Goal: Check status: Check status

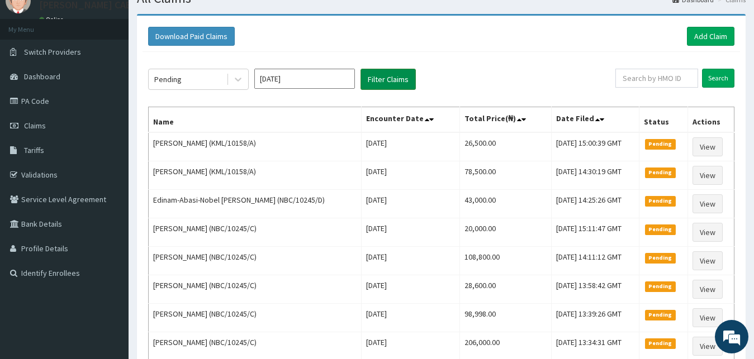
click at [379, 87] on button "Filter Claims" at bounding box center [387, 79] width 55 height 21
click at [220, 81] on div "Pending" at bounding box center [188, 79] width 78 height 18
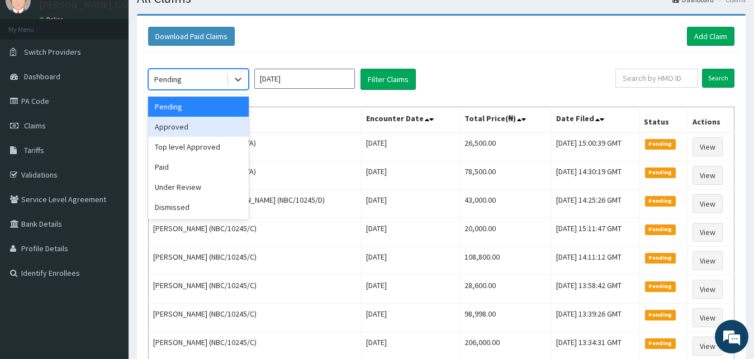
click at [187, 121] on div "Approved" at bounding box center [198, 127] width 101 height 20
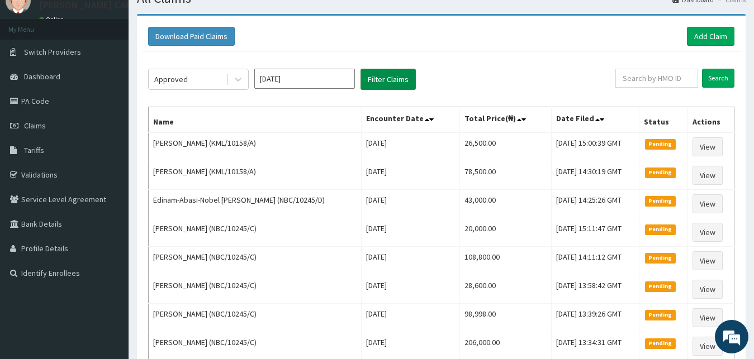
click at [375, 80] on button "Filter Claims" at bounding box center [387, 79] width 55 height 21
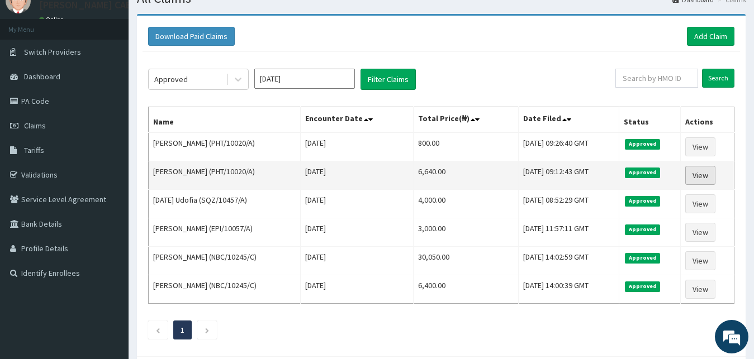
click at [706, 171] on link "View" at bounding box center [700, 175] width 30 height 19
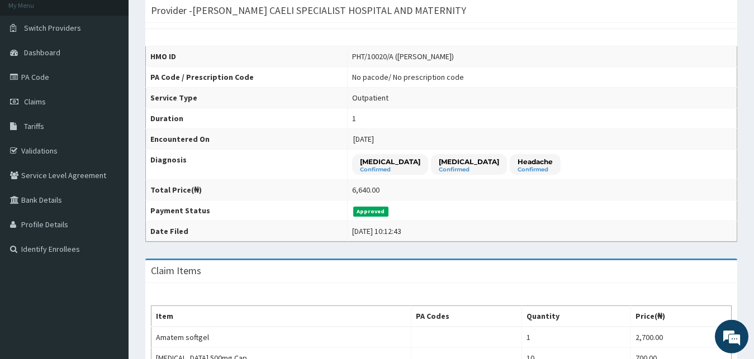
scroll to position [57, 0]
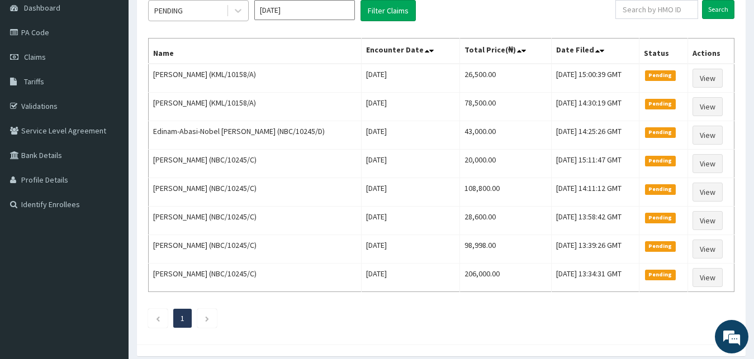
click at [199, 13] on div "PENDING" at bounding box center [188, 11] width 78 height 18
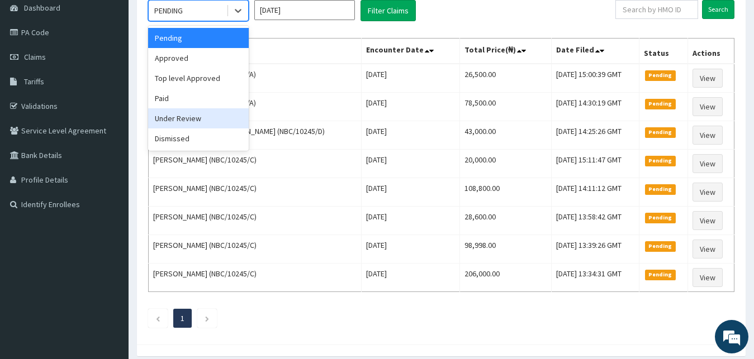
click at [216, 118] on div "Under Review" at bounding box center [198, 118] width 101 height 20
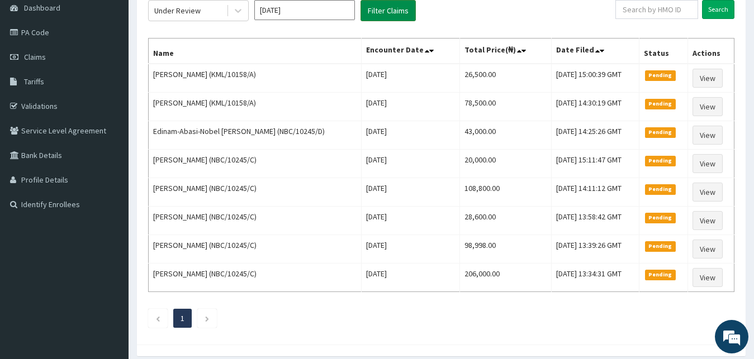
click at [393, 7] on button "Filter Claims" at bounding box center [387, 10] width 55 height 21
click at [386, 11] on div "R EL Toggle navigation [PERSON_NAME] CAELI Specialist Hospital and Maternity [P…" at bounding box center [377, 145] width 754 height 518
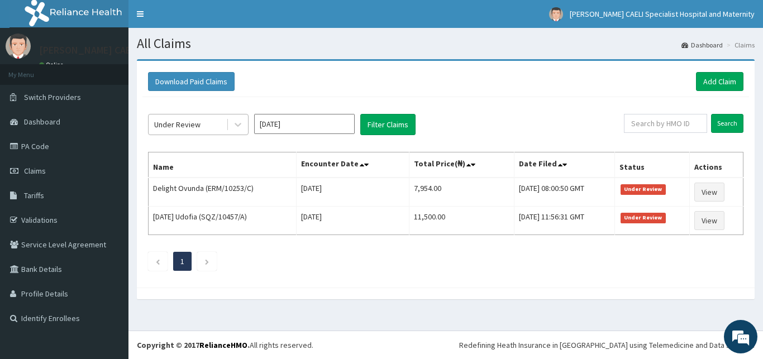
click at [213, 131] on div "Under Review" at bounding box center [188, 125] width 78 height 18
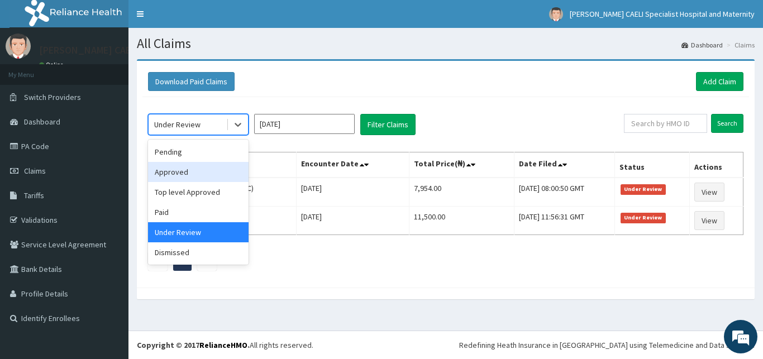
click at [218, 177] on div "Approved" at bounding box center [198, 172] width 101 height 20
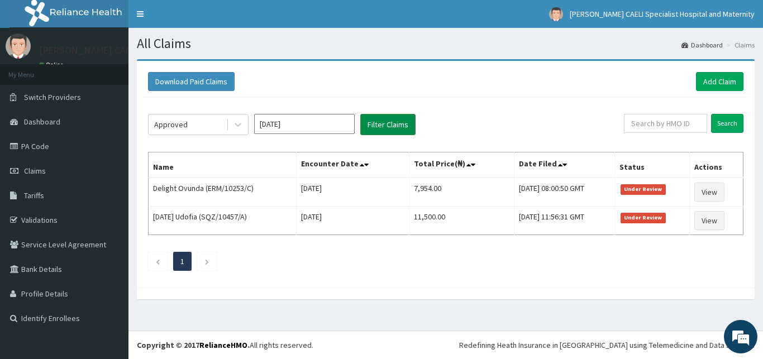
click at [379, 131] on button "Filter Claims" at bounding box center [387, 124] width 55 height 21
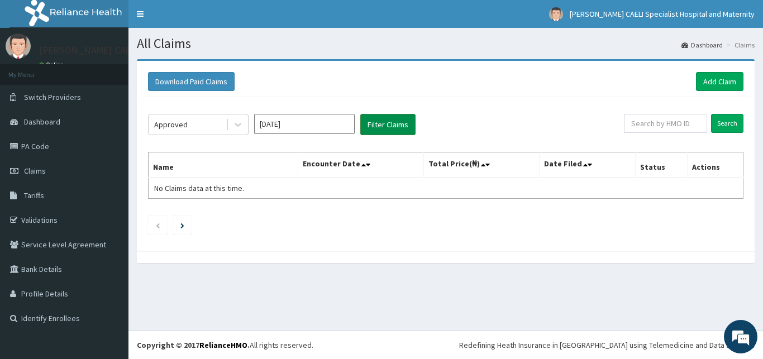
click at [380, 125] on button "Filter Claims" at bounding box center [387, 124] width 55 height 21
click at [230, 126] on div at bounding box center [238, 125] width 20 height 20
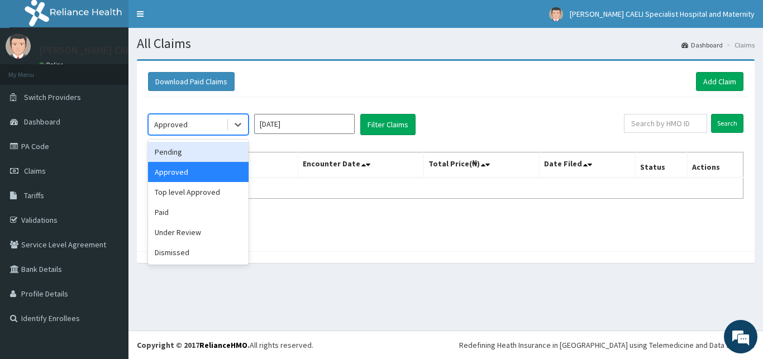
click at [217, 152] on div "Pending" at bounding box center [198, 152] width 101 height 20
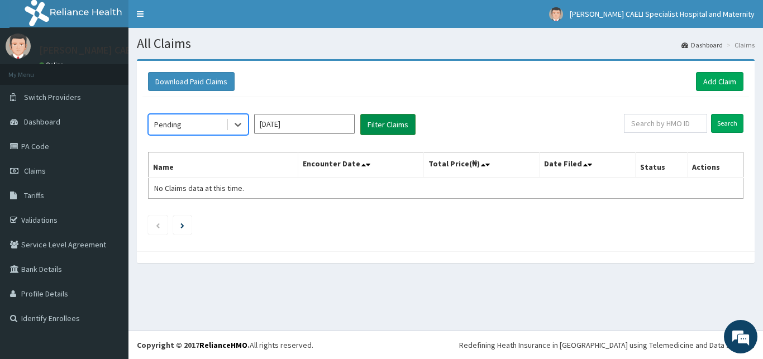
click at [387, 128] on button "Filter Claims" at bounding box center [387, 124] width 55 height 21
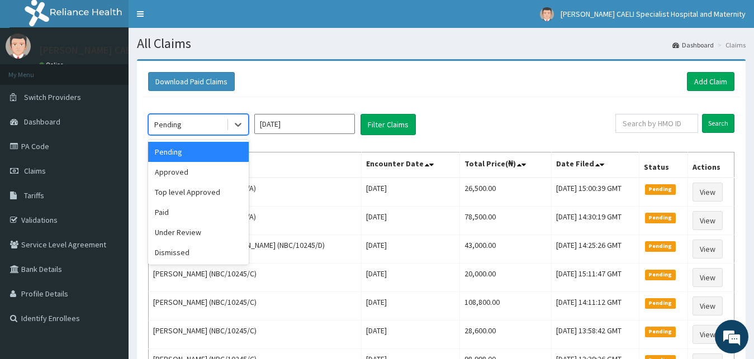
click at [222, 128] on div "Pending" at bounding box center [188, 125] width 78 height 18
click at [218, 190] on div "Top level Approved" at bounding box center [198, 192] width 101 height 20
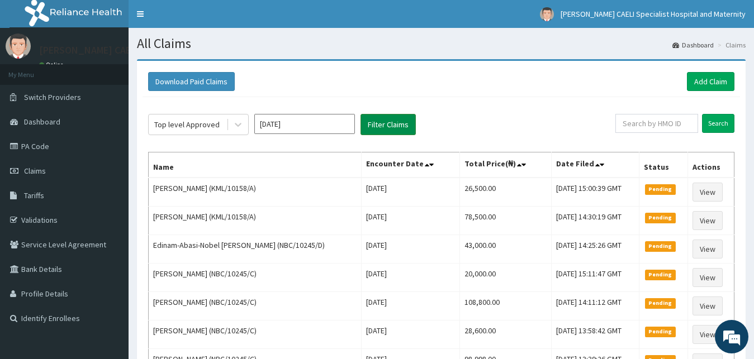
click at [381, 130] on button "Filter Claims" at bounding box center [387, 124] width 55 height 21
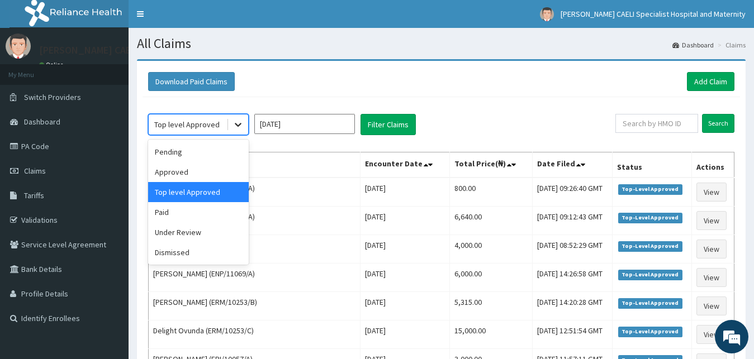
click at [241, 125] on icon at bounding box center [237, 124] width 11 height 11
click at [213, 170] on div "Approved" at bounding box center [198, 172] width 101 height 20
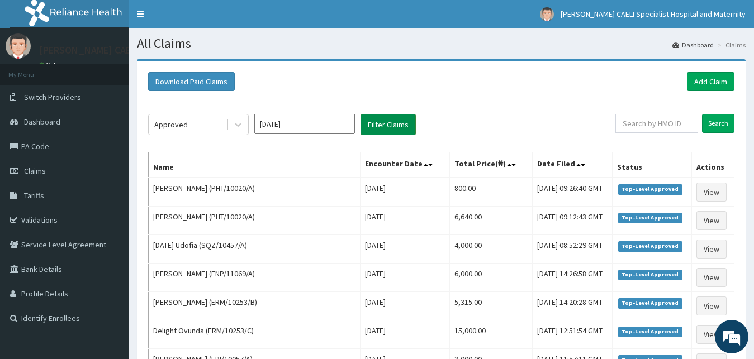
click at [380, 123] on button "Filter Claims" at bounding box center [387, 124] width 55 height 21
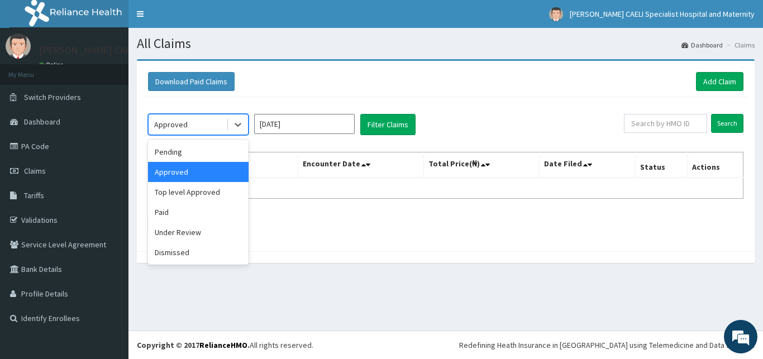
click at [227, 125] on div at bounding box center [237, 125] width 22 height 20
click at [215, 153] on div "Pending" at bounding box center [198, 152] width 101 height 20
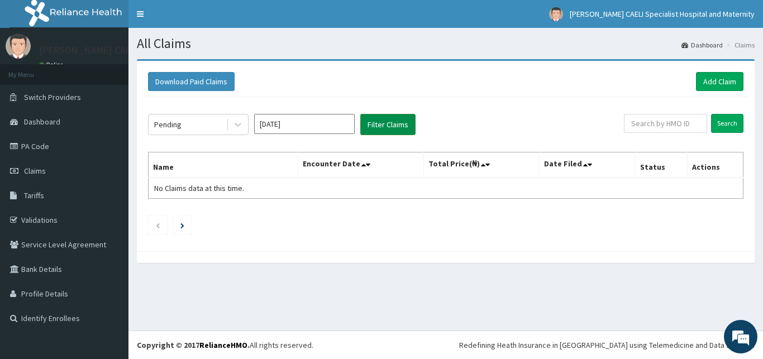
click at [381, 121] on button "Filter Claims" at bounding box center [387, 124] width 55 height 21
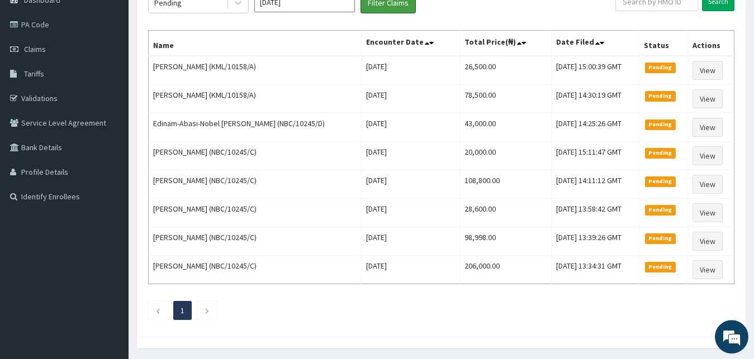
scroll to position [102, 0]
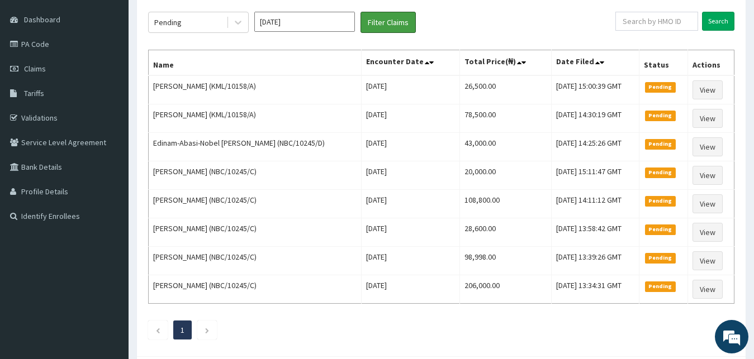
click at [375, 21] on button "Filter Claims" at bounding box center [387, 22] width 55 height 21
click at [396, 26] on button "Filter Claims" at bounding box center [387, 22] width 55 height 21
